Goal: Transaction & Acquisition: Purchase product/service

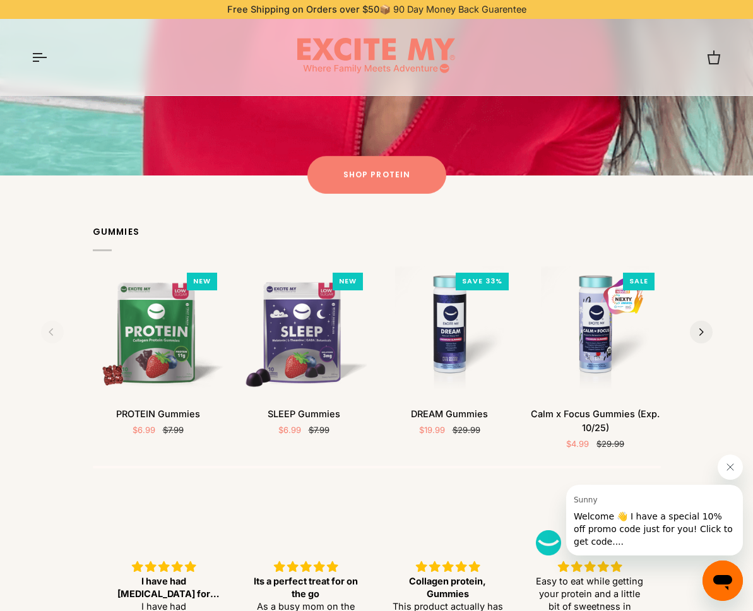
scroll to position [1320, 0]
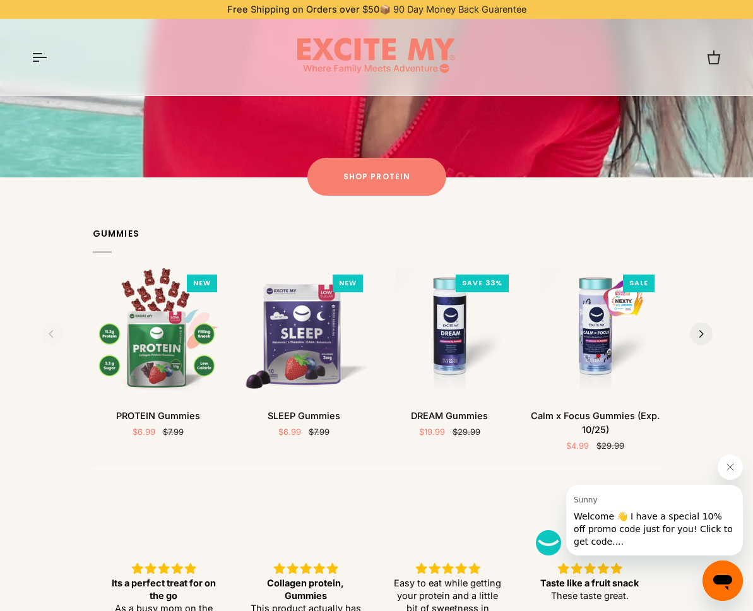
click at [132, 367] on button "Quick view" at bounding box center [158, 382] width 118 height 30
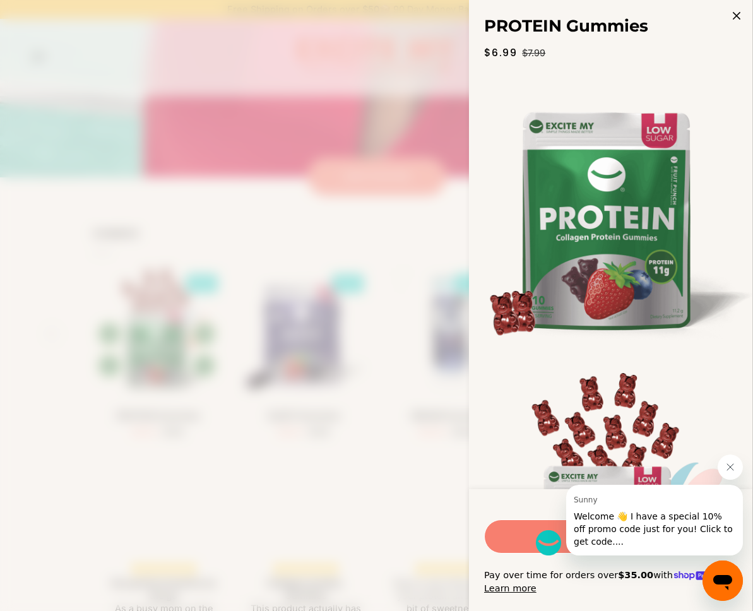
click at [731, 474] on button "Close message from Sunny" at bounding box center [730, 466] width 25 height 25
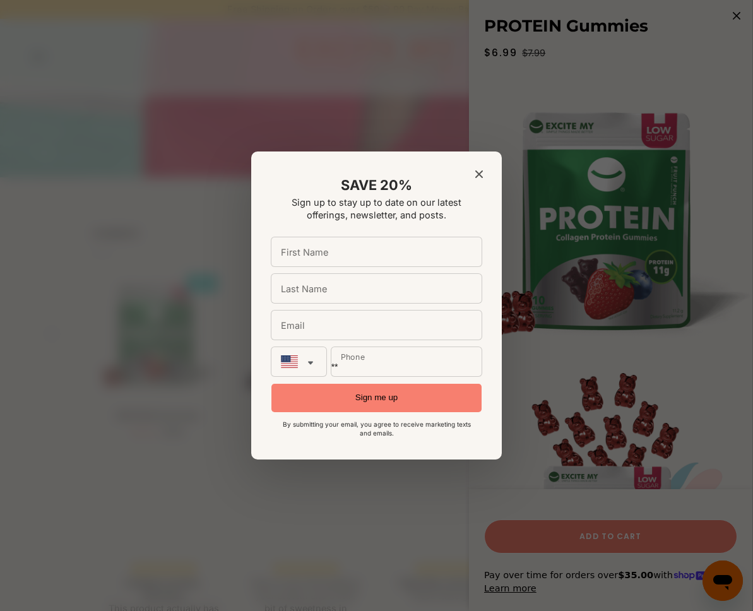
click at [481, 170] on div "SAVE 20% Sign up to stay up to date on our latest offerings, newsletter, and po…" at bounding box center [376, 305] width 251 height 308
click at [473, 187] on div "SAVE 20% Sign up to stay up to date on our latest offerings, newsletter, and po…" at bounding box center [376, 305] width 251 height 308
click at [480, 178] on icon "Close modal" at bounding box center [479, 174] width 8 height 8
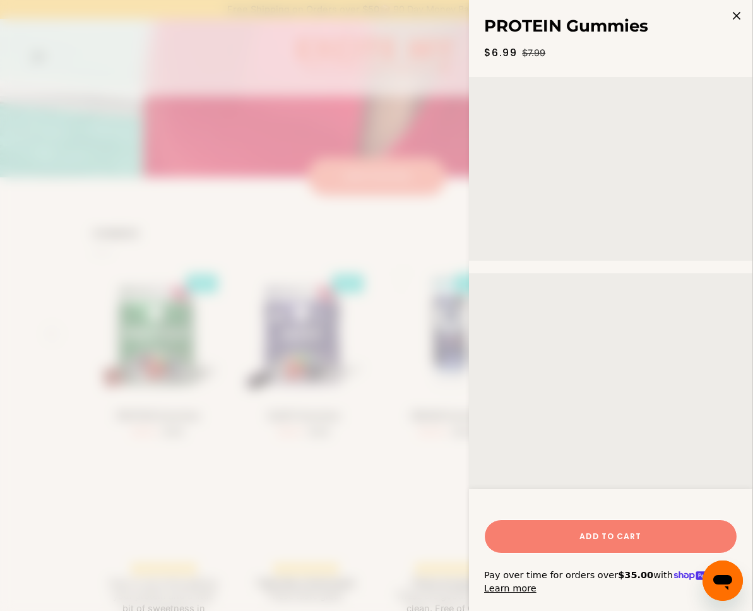
click at [635, 542] on span "Add to Cart" at bounding box center [610, 536] width 62 height 11
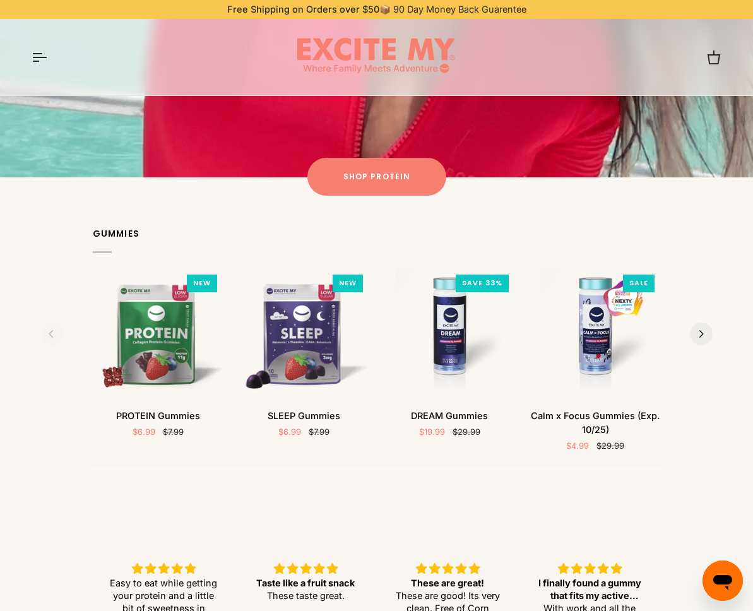
scroll to position [1325, 0]
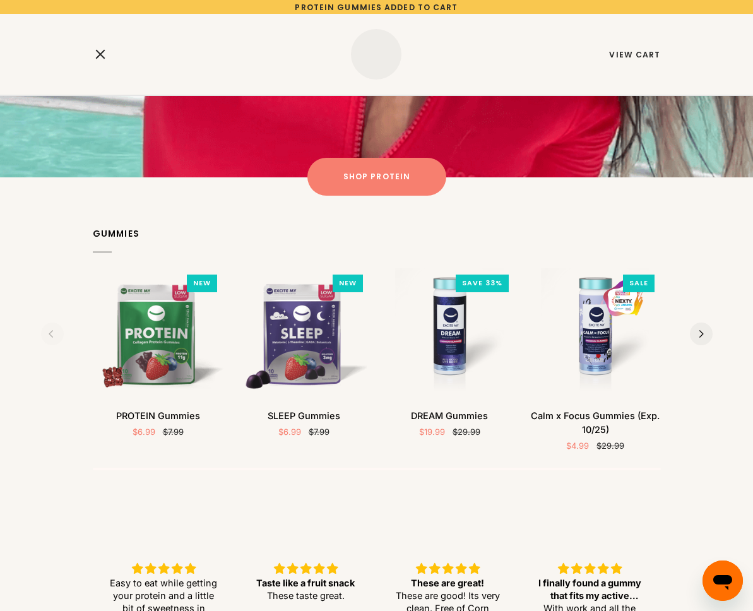
click at [709, 57] on div "You added a product PROTEIN Gummies and you have 1 product in the cart PROTEIN …" at bounding box center [376, 47] width 753 height 95
click at [644, 58] on link "View Cart" at bounding box center [634, 54] width 51 height 11
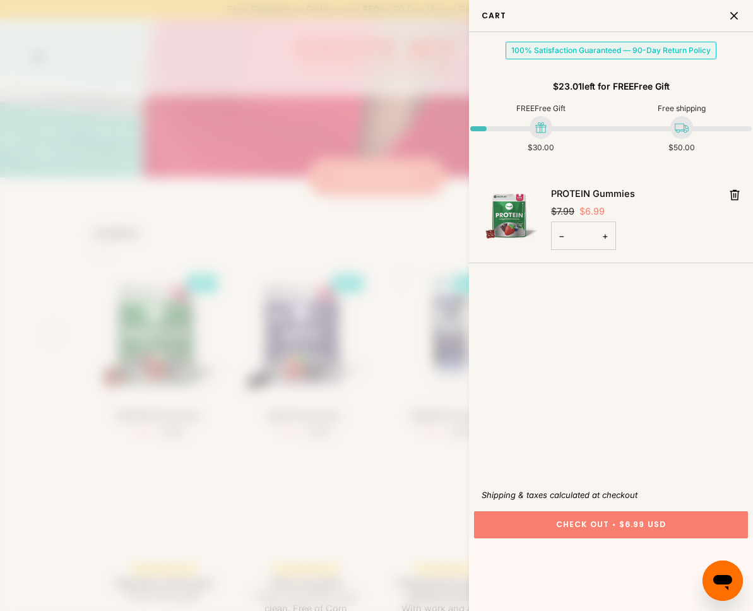
click at [658, 521] on span "$6.99 USD" at bounding box center [642, 525] width 47 height 8
